Goal: Transaction & Acquisition: Purchase product/service

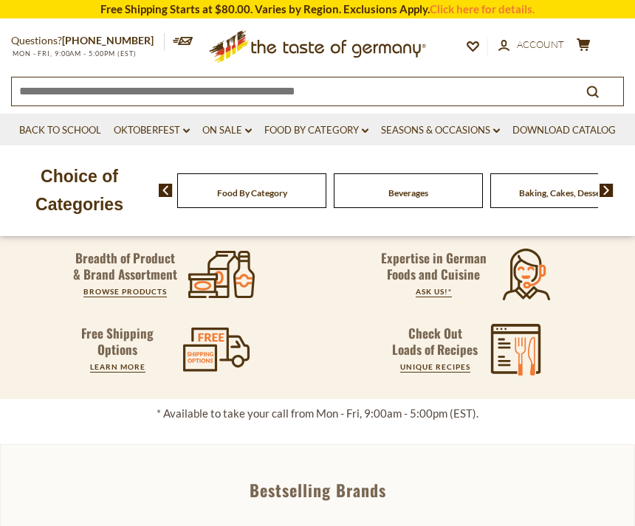
scroll to position [368, 0]
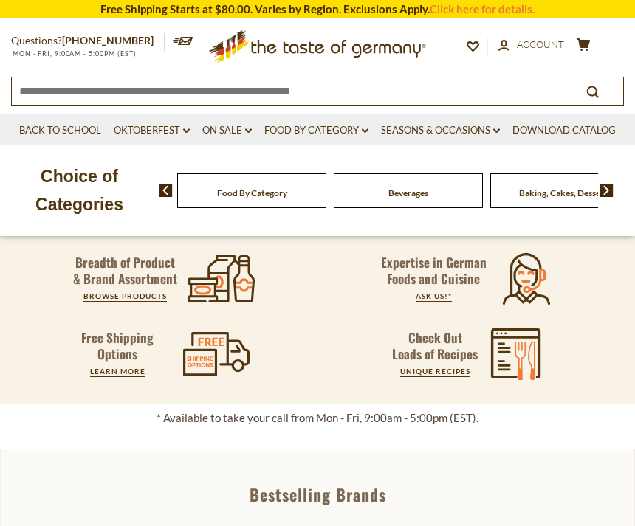
click at [213, 357] on icon ".st0{fill:#523610;} .st1{fill:#F07B33;}" at bounding box center [216, 354] width 66 height 44
click at [117, 375] on link "LEARN MORE" at bounding box center [117, 371] width 55 height 9
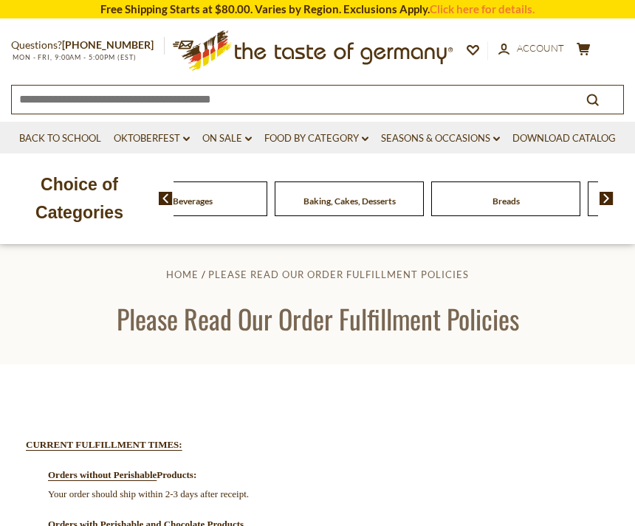
click at [111, 205] on div "Beverages" at bounding box center [36, 199] width 149 height 35
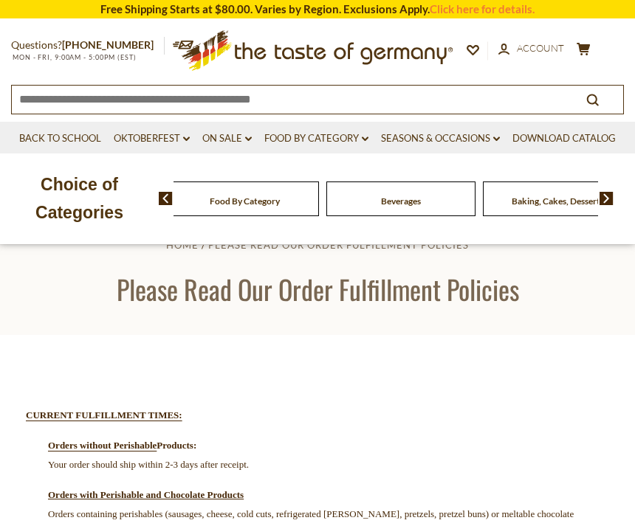
scroll to position [35, 0]
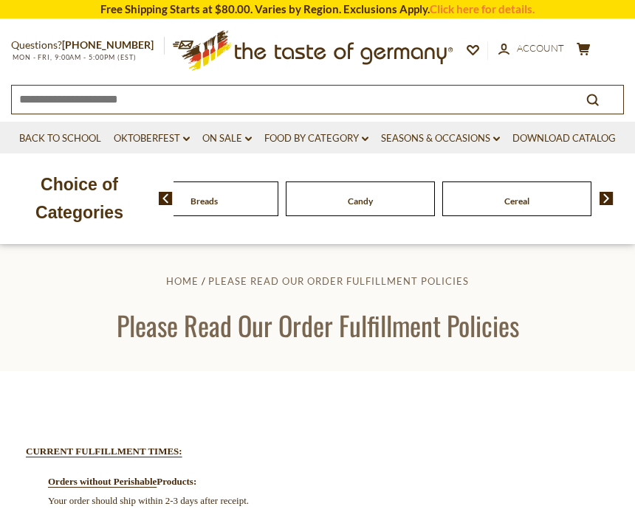
scroll to position [0, 0]
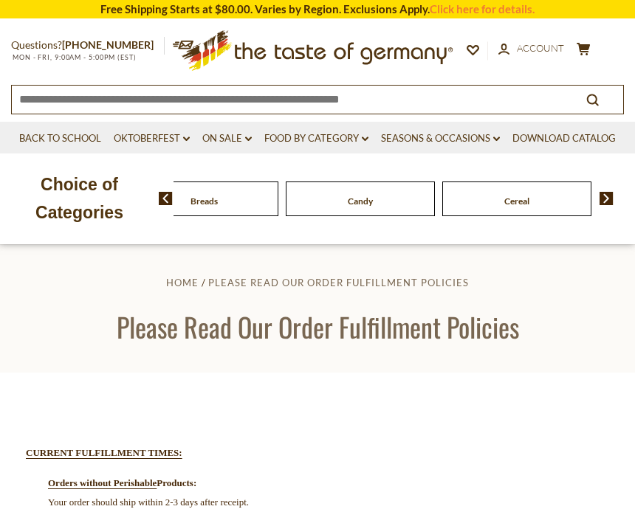
click at [603, 97] on button "search_icon" at bounding box center [592, 99] width 61 height 20
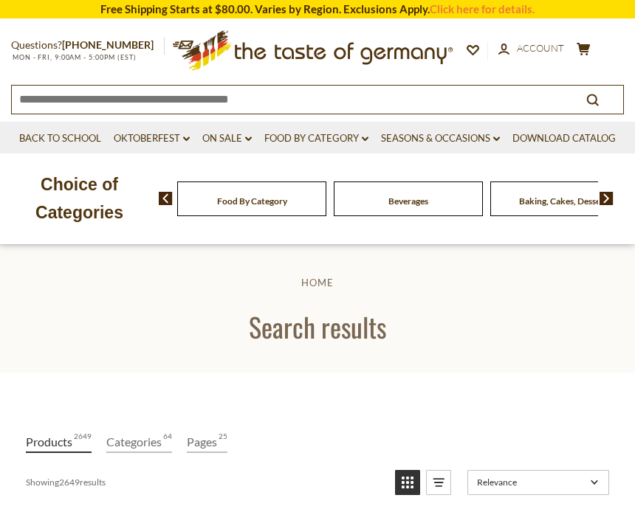
click at [334, 142] on link "Food By Category dropdown_arrow" at bounding box center [316, 139] width 104 height 16
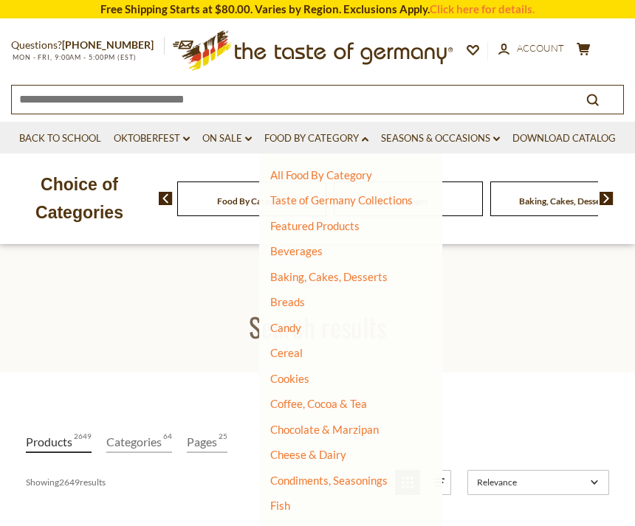
scroll to position [23, 0]
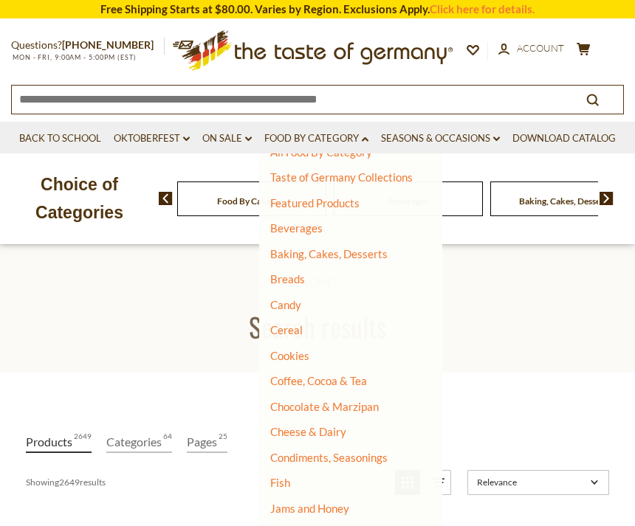
click at [354, 253] on link "Baking, Cakes, Desserts" at bounding box center [328, 253] width 117 height 13
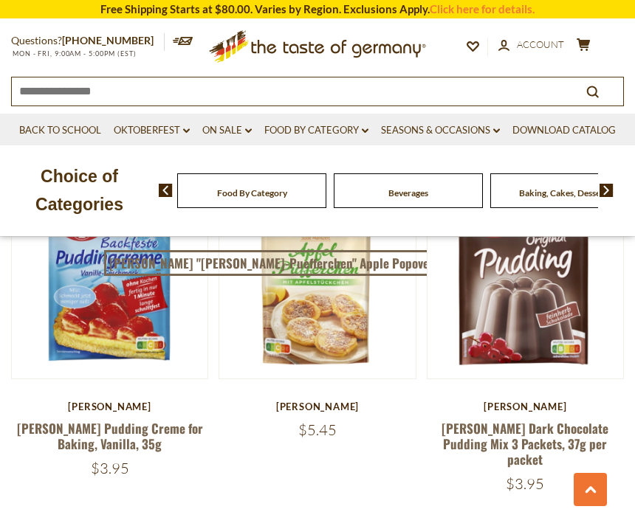
scroll to position [4187, 0]
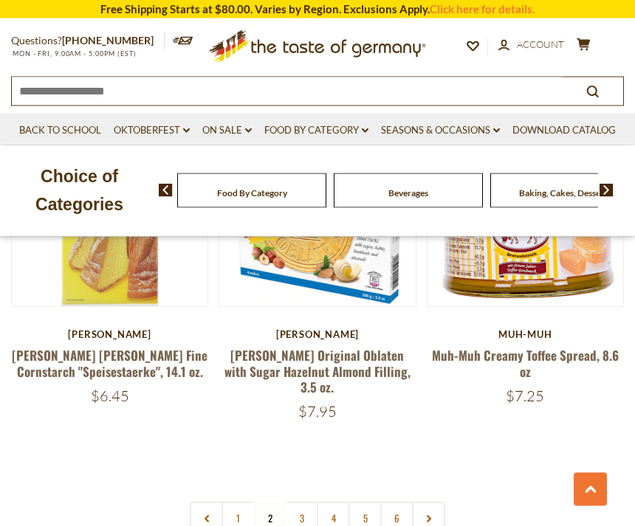
scroll to position [4287, 0]
click at [310, 502] on link "3" at bounding box center [301, 518] width 33 height 33
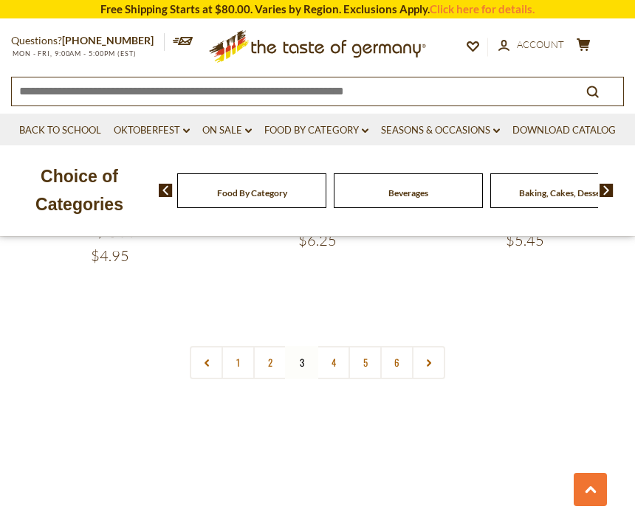
scroll to position [4409, 0]
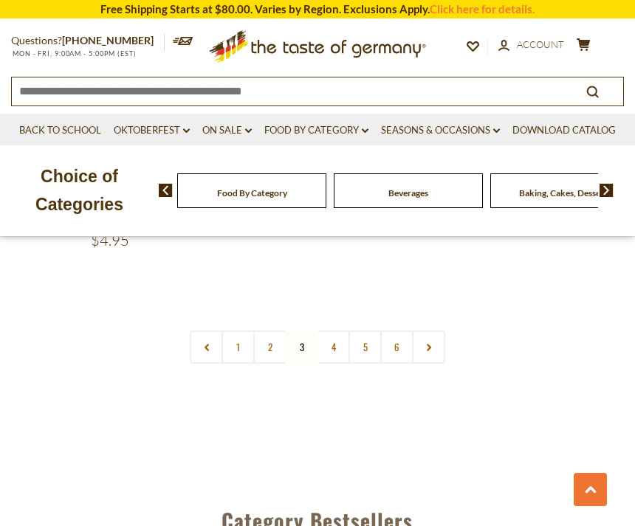
click at [351, 331] on link "5" at bounding box center [365, 347] width 33 height 33
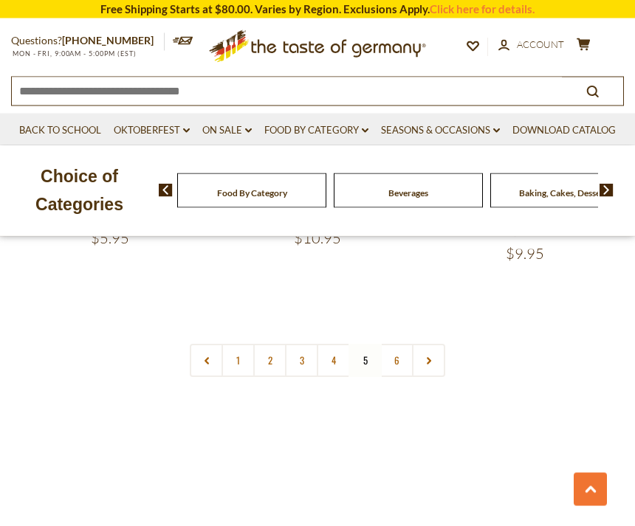
scroll to position [4414, 0]
click at [376, 341] on nav "1 2 3 4 5 6" at bounding box center [317, 357] width 255 height 33
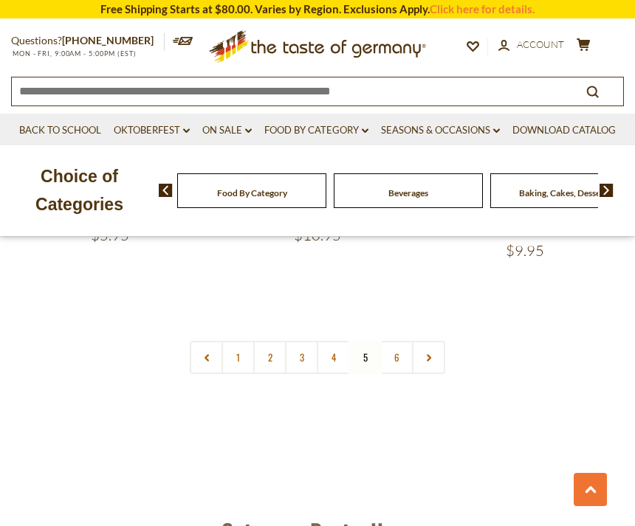
click at [377, 341] on nav "1 2 3 4 5 6" at bounding box center [317, 357] width 255 height 33
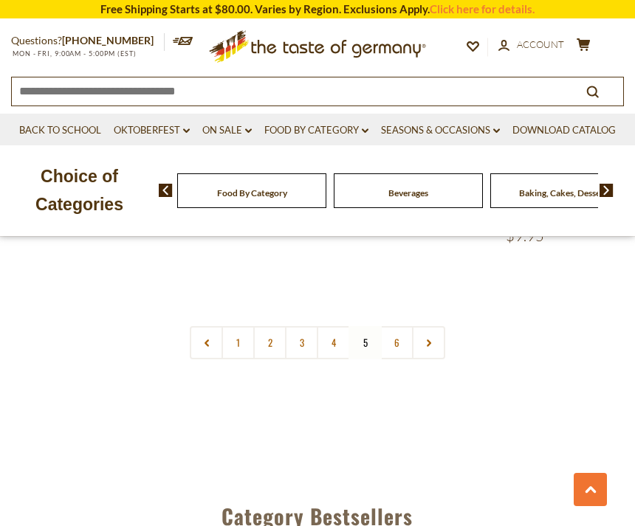
scroll to position [4421, 0]
click at [406, 329] on link "6" at bounding box center [396, 345] width 33 height 33
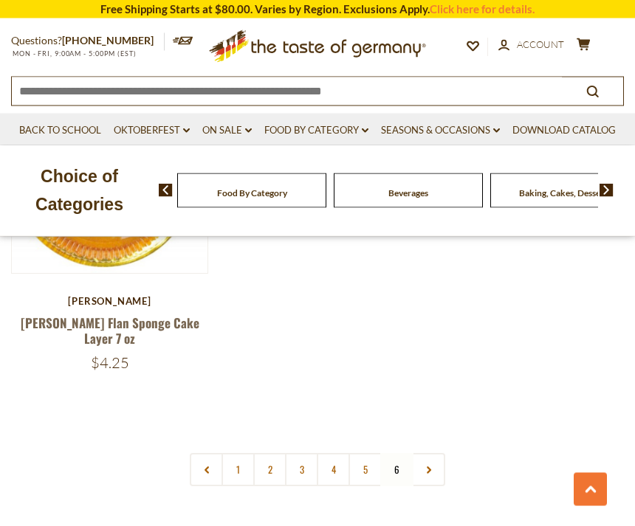
scroll to position [2227, 0]
click at [374, 453] on link "5" at bounding box center [365, 469] width 33 height 33
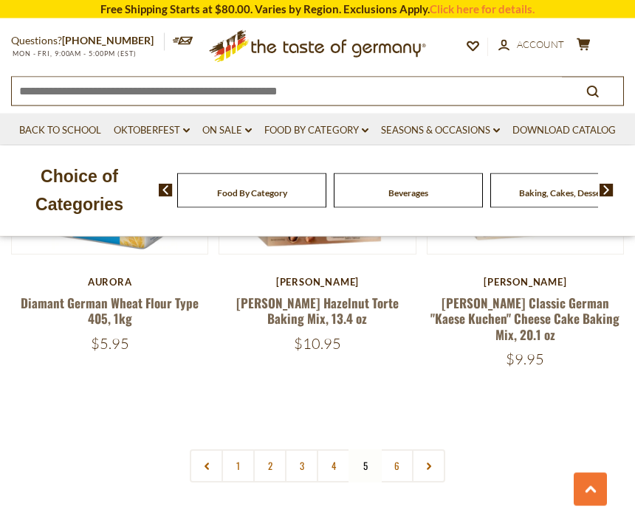
scroll to position [4301, 0]
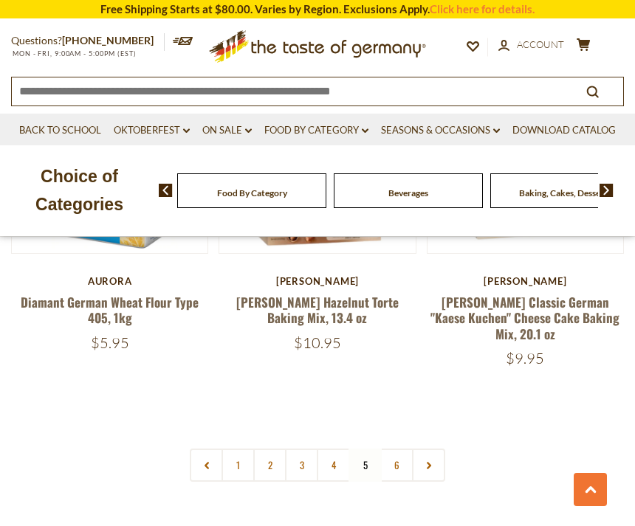
click at [343, 449] on link "4" at bounding box center [333, 465] width 33 height 33
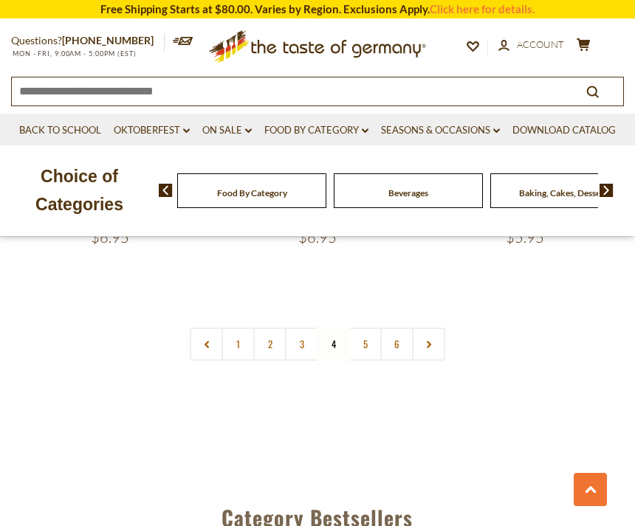
scroll to position [4434, 0]
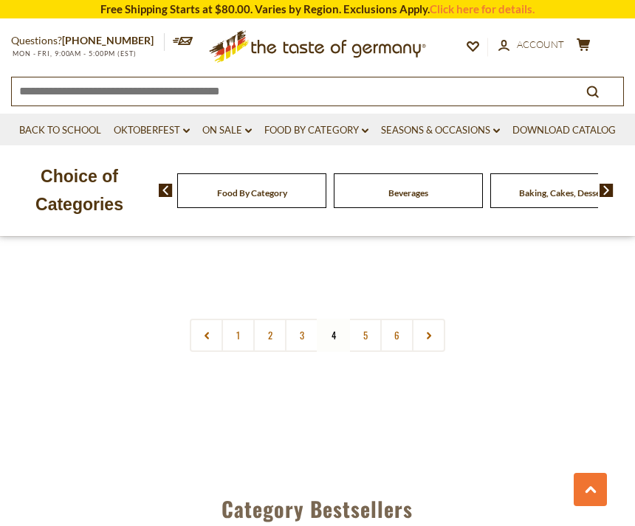
click at [305, 319] on link "3" at bounding box center [301, 335] width 33 height 33
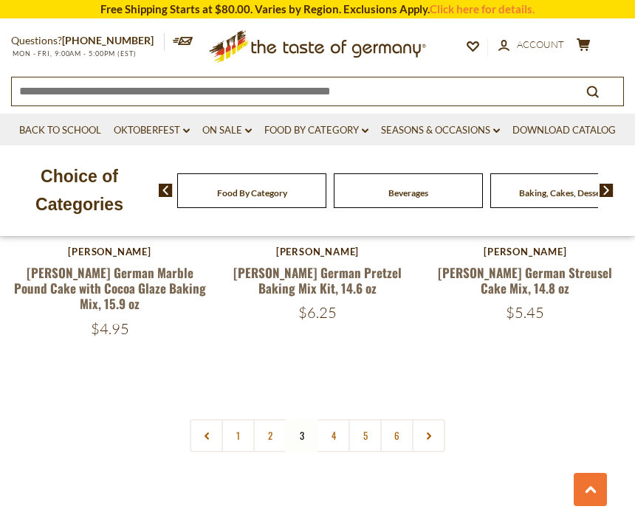
scroll to position [4301, 0]
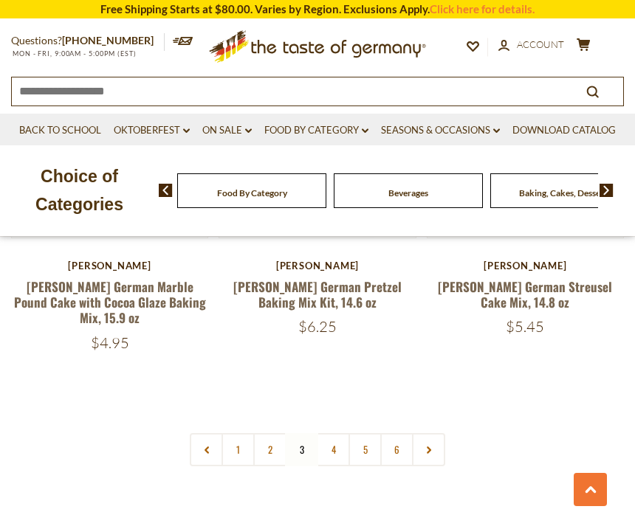
click at [281, 433] on link "2" at bounding box center [269, 449] width 33 height 33
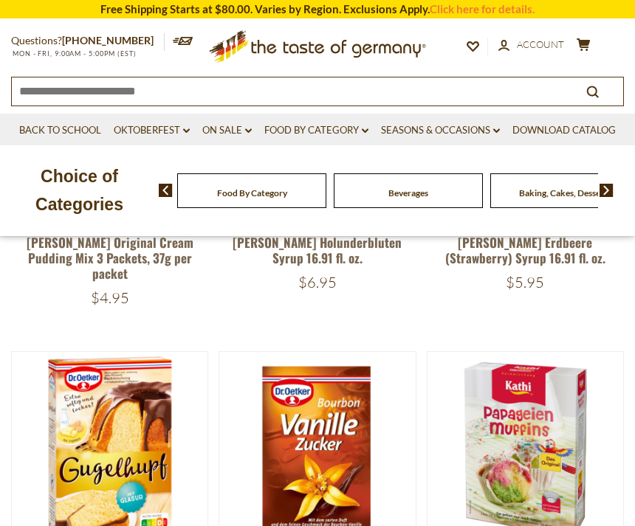
scroll to position [490, 0]
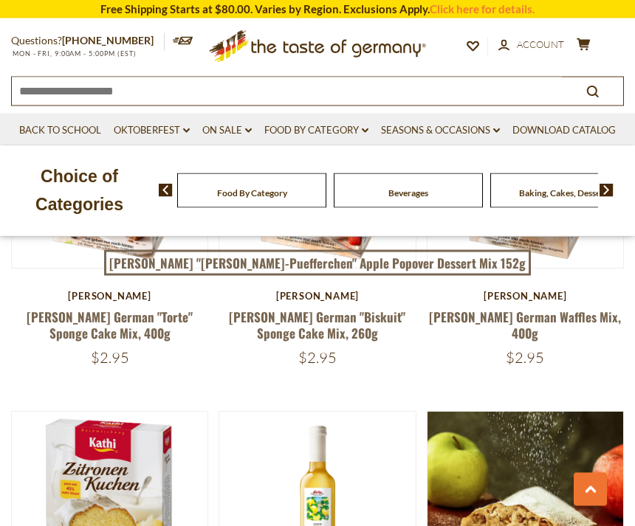
scroll to position [2235, 0]
click at [583, 308] on link "Kathi German Waffles Mix, 400g" at bounding box center [525, 325] width 192 height 34
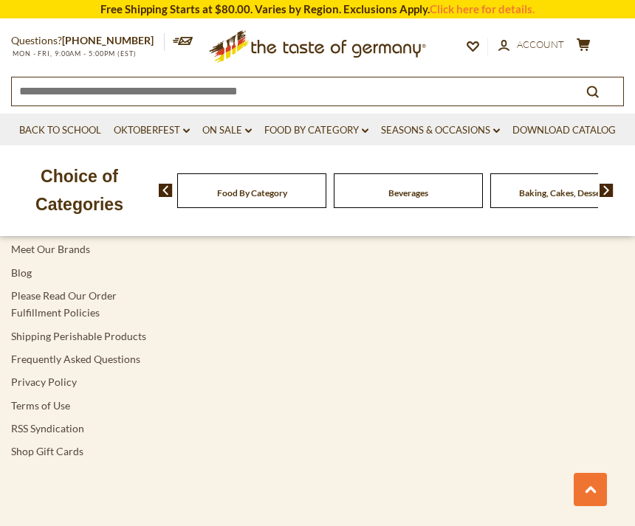
scroll to position [2943, 0]
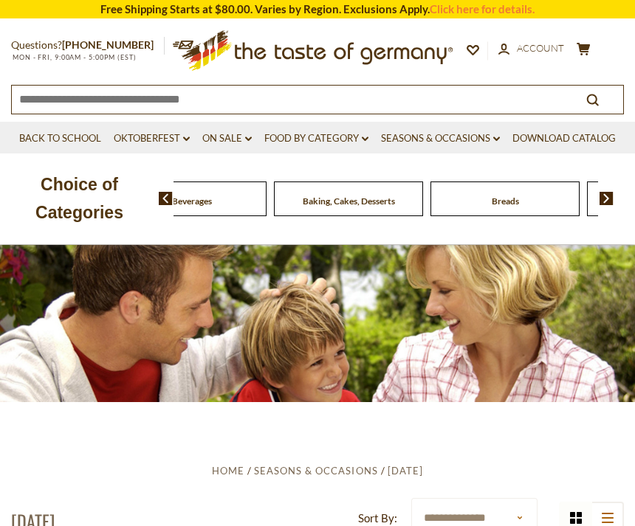
click at [110, 203] on div "Beverages" at bounding box center [35, 199] width 149 height 35
click at [332, 143] on link "Food By Category dropdown_arrow" at bounding box center [316, 139] width 104 height 16
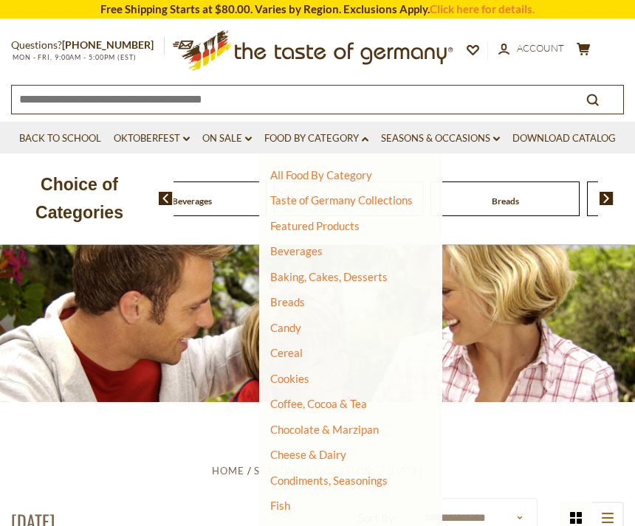
click at [300, 301] on link "Breads" at bounding box center [287, 301] width 35 height 13
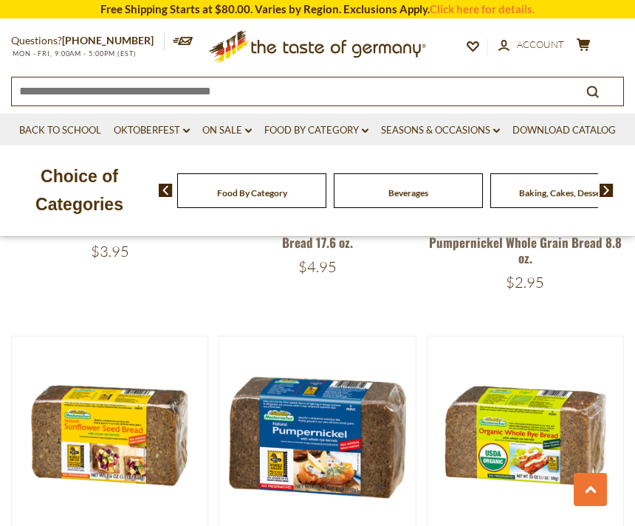
scroll to position [3665, 0]
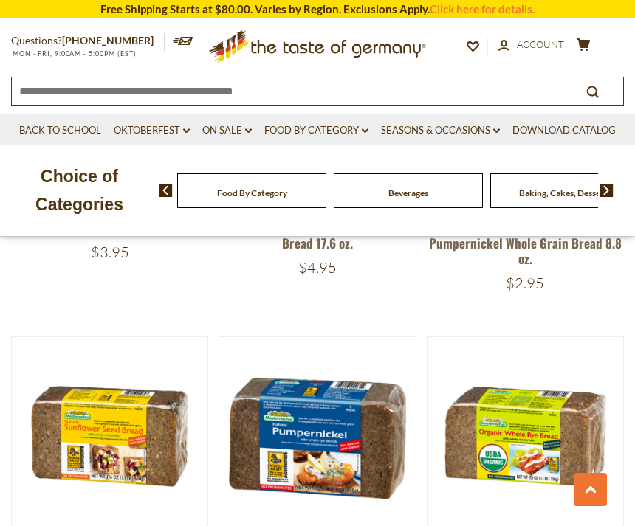
click at [281, 196] on div "Beverages" at bounding box center [251, 191] width 149 height 35
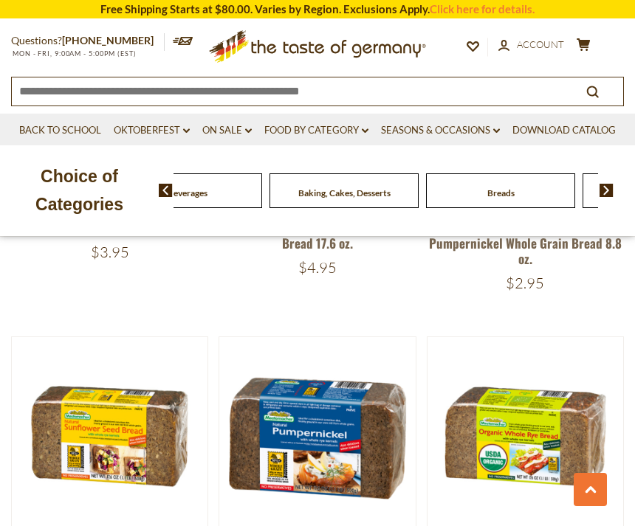
click at [342, 127] on link "Food By Category dropdown_arrow" at bounding box center [316, 131] width 104 height 16
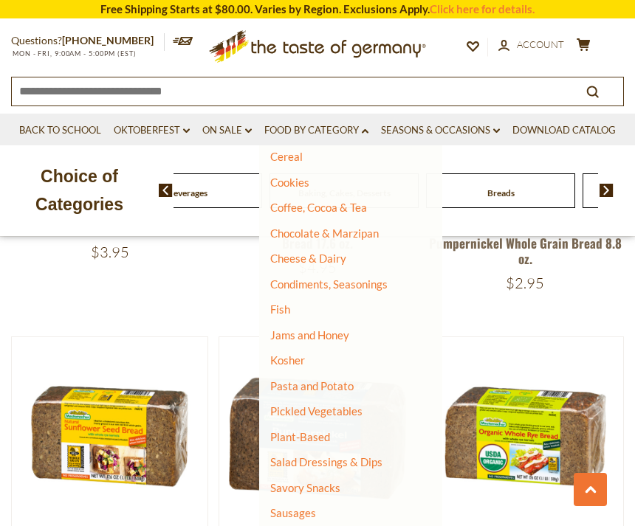
scroll to position [189, 0]
click at [309, 175] on link "Cookies" at bounding box center [289, 181] width 39 height 13
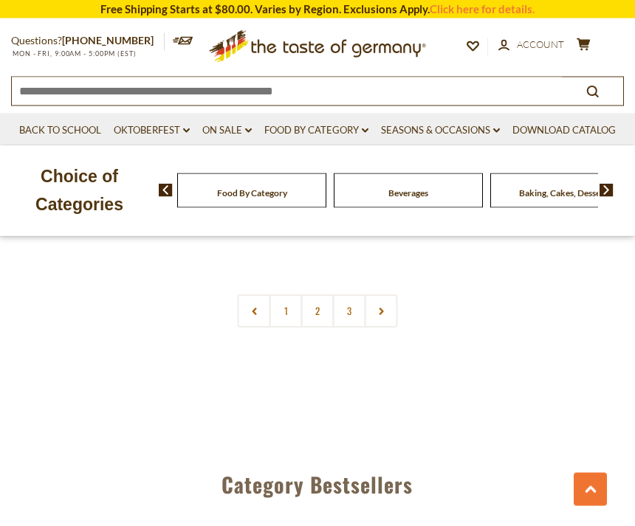
scroll to position [4450, 0]
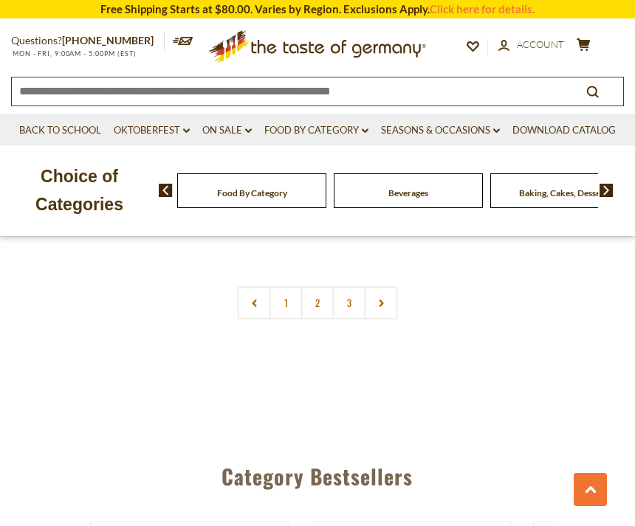
click at [324, 286] on link "2" at bounding box center [317, 302] width 33 height 33
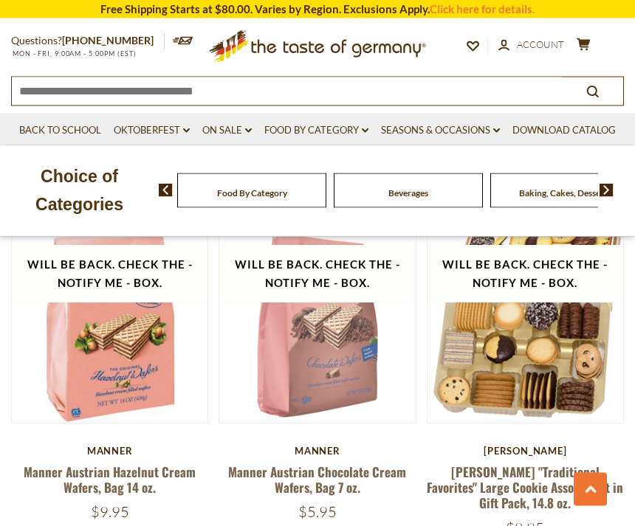
scroll to position [2728, 0]
click at [562, 327] on link at bounding box center [525, 325] width 165 height 165
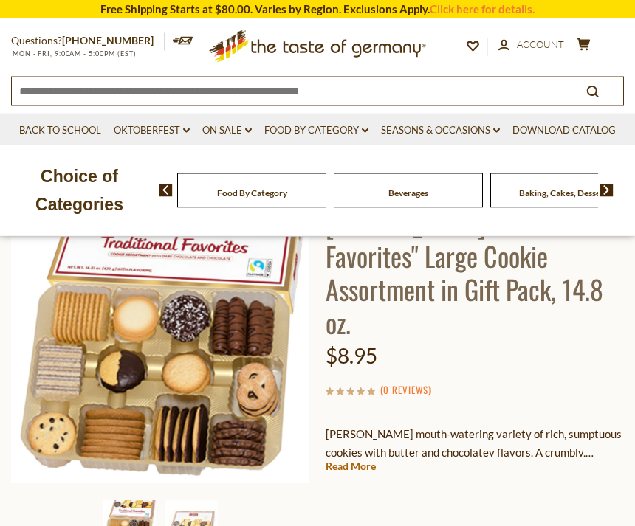
scroll to position [132, 0]
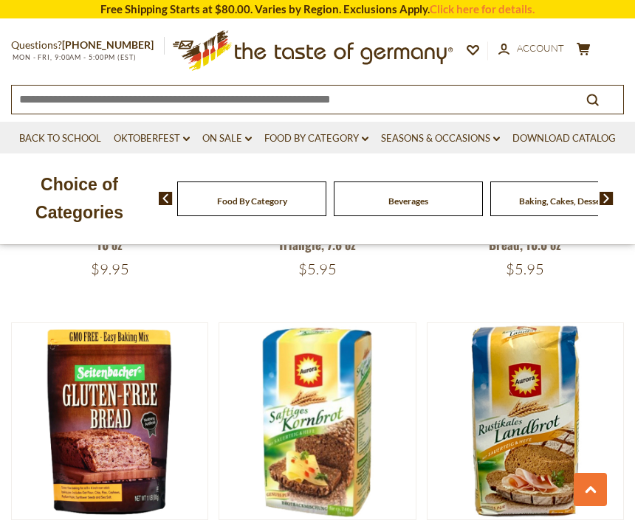
click at [329, 143] on link "Food By Category dropdown_arrow" at bounding box center [316, 139] width 104 height 16
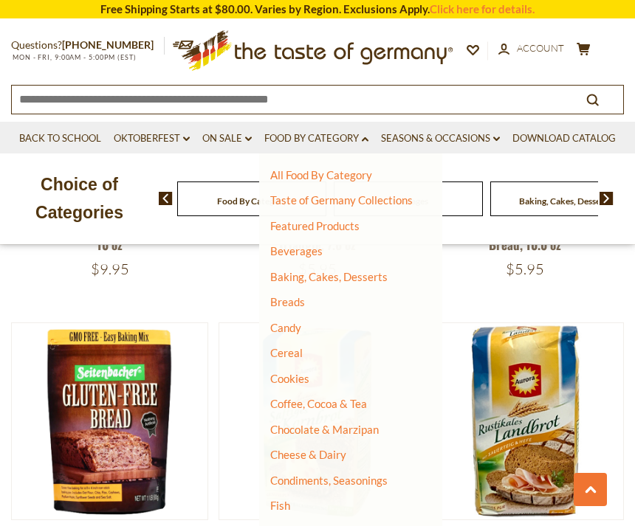
click at [301, 372] on link "Cookies" at bounding box center [289, 378] width 39 height 13
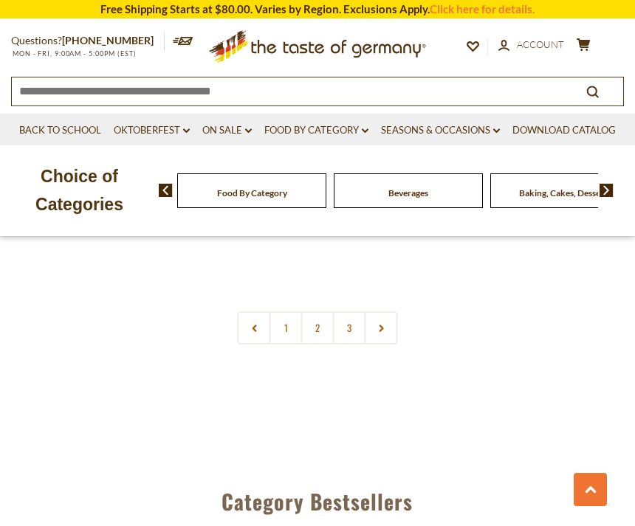
click at [324, 312] on link "2" at bounding box center [317, 328] width 33 height 33
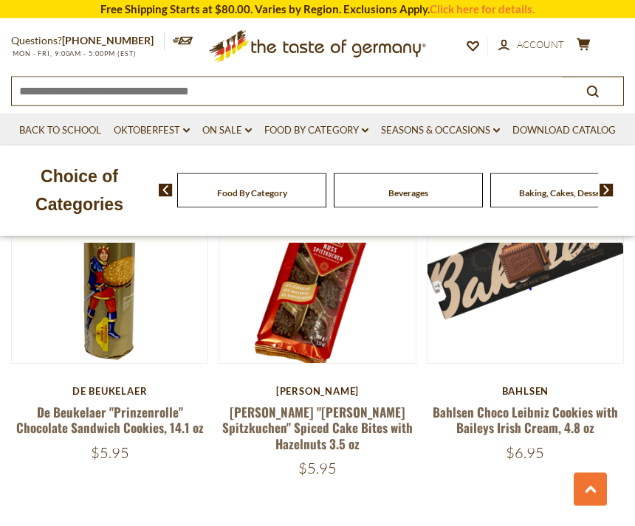
scroll to position [4210, 0]
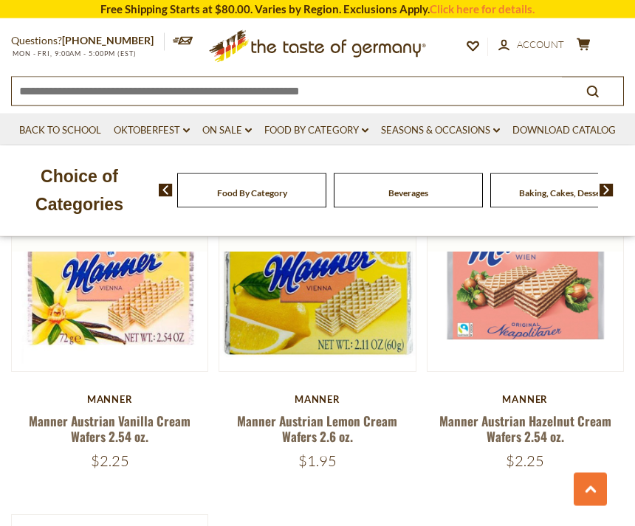
scroll to position [1063, 0]
click at [328, 130] on link "Food By Category dropdown_arrow" at bounding box center [316, 131] width 104 height 16
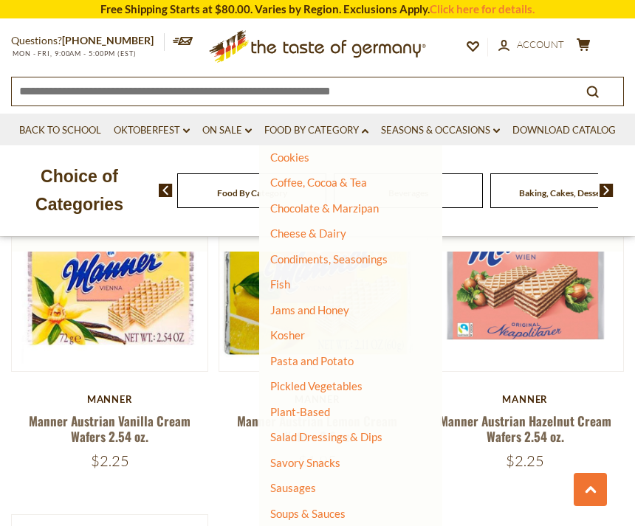
scroll to position [213, 0]
click at [337, 355] on link "Pasta and Potato" at bounding box center [311, 361] width 83 height 13
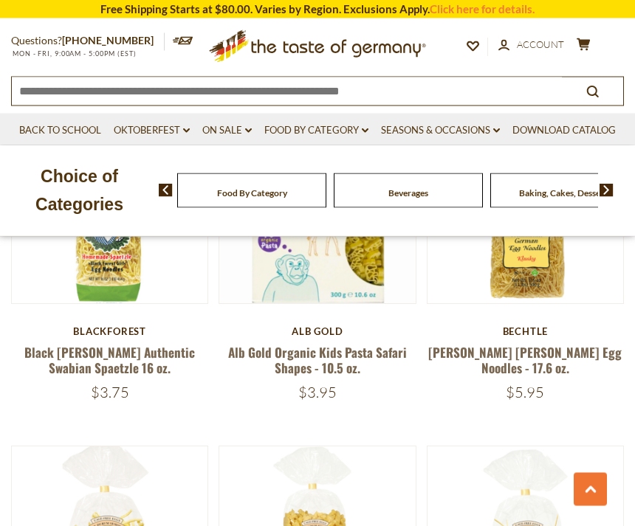
scroll to position [3240, 0]
